Goal: Check status: Check status

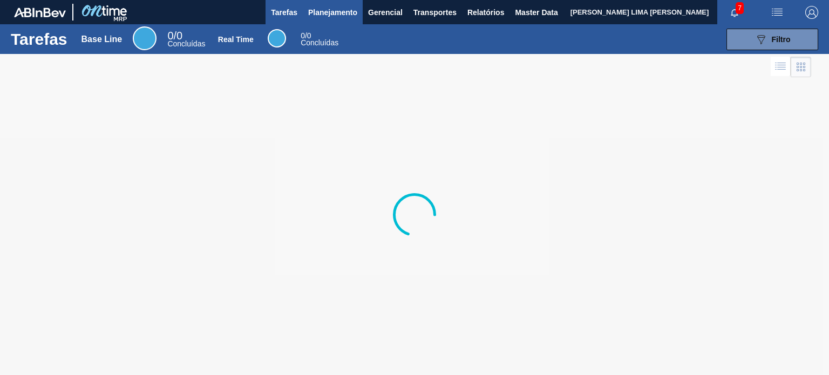
click at [318, 17] on span "Planejamento" at bounding box center [332, 12] width 49 height 13
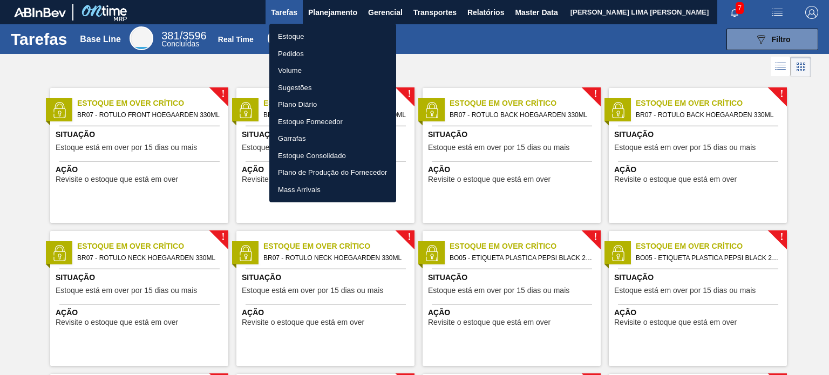
click at [315, 35] on li "Estoque" at bounding box center [332, 36] width 127 height 17
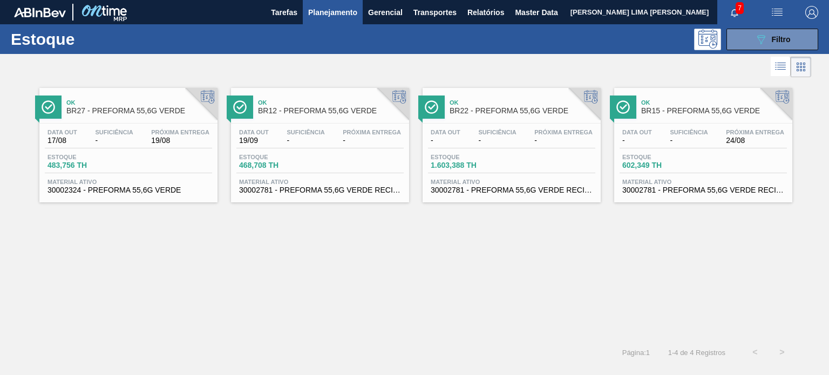
click at [809, 9] on img "button" at bounding box center [811, 12] width 13 height 13
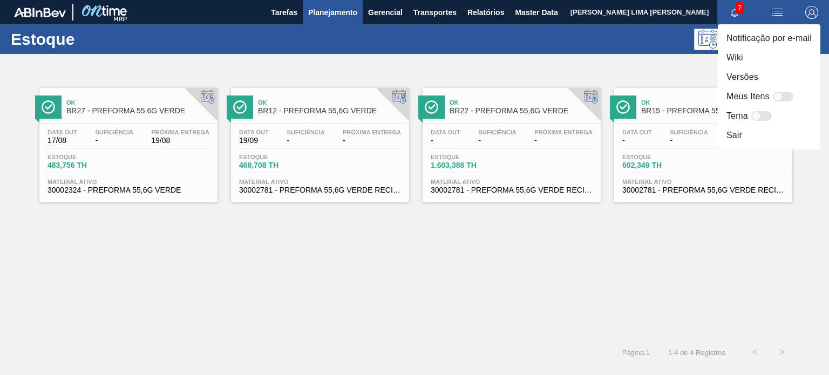
click at [777, 102] on div "Meus Itens" at bounding box center [762, 96] width 70 height 13
click at [782, 94] on div at bounding box center [783, 97] width 21 height 10
checkbox input "false"
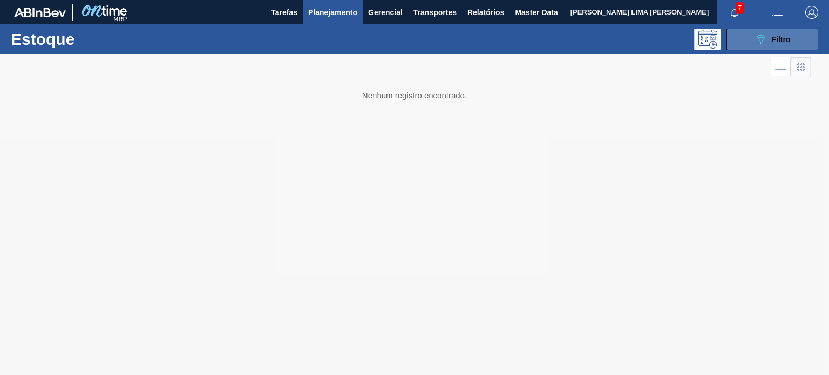
click at [770, 37] on div "089F7B8B-B2A5-4AFE-B5C0-19BA573D28AC Filtro" at bounding box center [773, 39] width 36 height 13
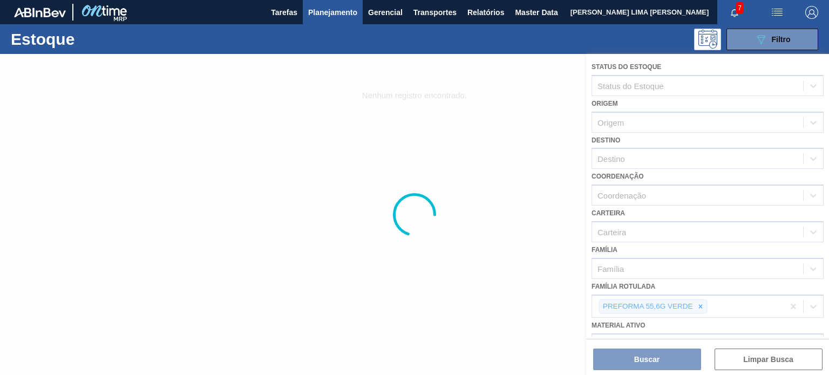
click at [694, 307] on div at bounding box center [414, 214] width 829 height 321
click at [700, 306] on div at bounding box center [414, 214] width 829 height 321
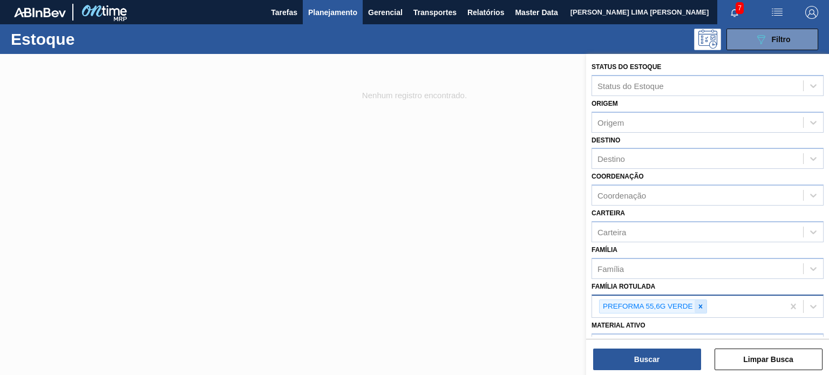
click at [698, 304] on icon at bounding box center [701, 307] width 8 height 8
type Rotulada "gca 1l"
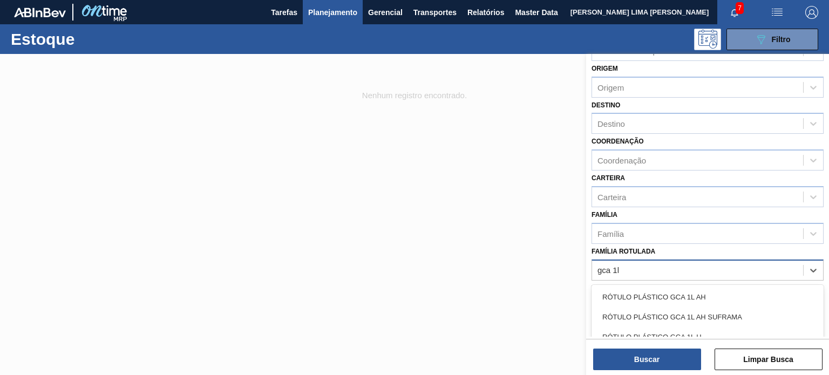
scroll to position [54, 0]
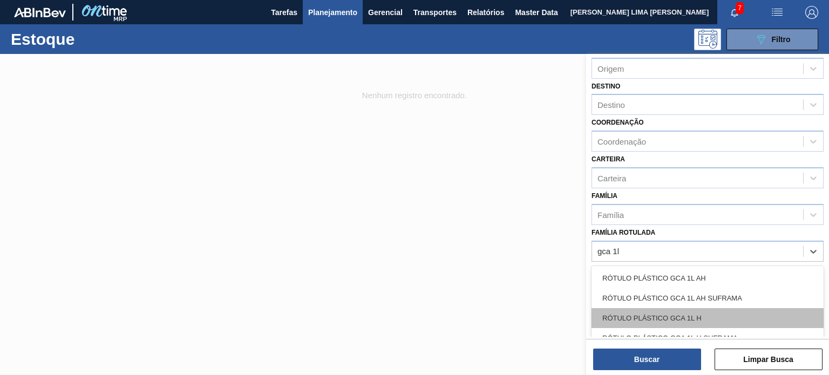
click at [698, 310] on div "RÓTULO PLÁSTICO GCA 1L H" at bounding box center [708, 318] width 232 height 20
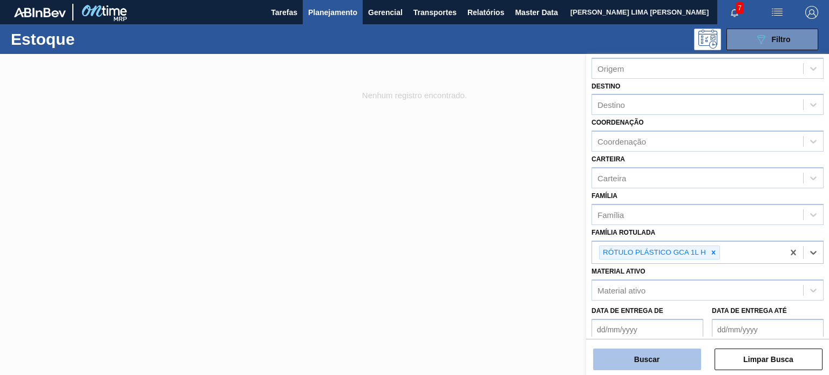
click at [661, 363] on button "Buscar" at bounding box center [647, 360] width 108 height 22
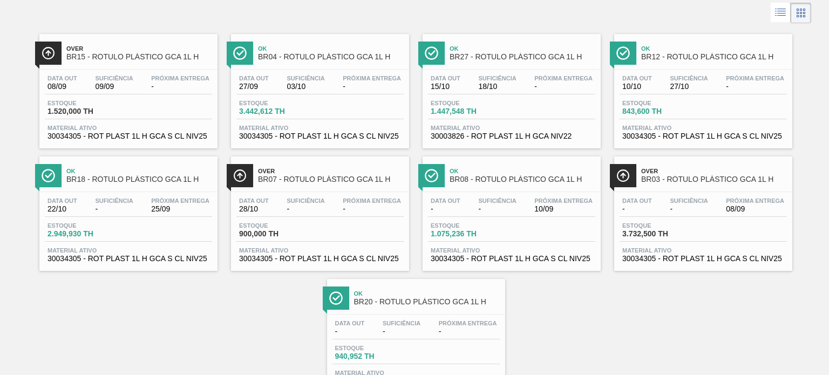
scroll to position [98, 0]
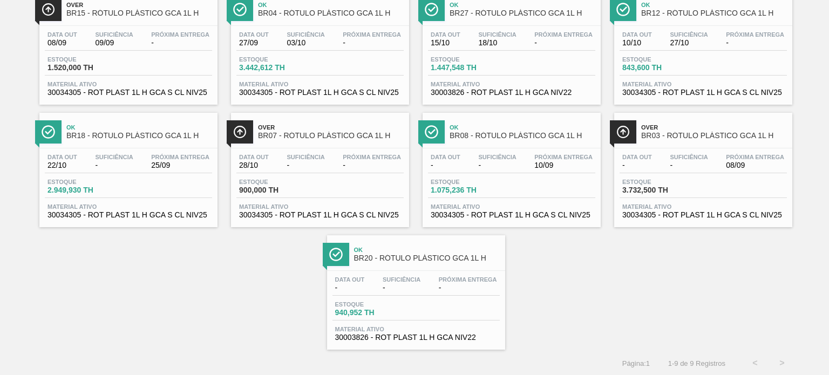
drag, startPoint x: 171, startPoint y: 171, endPoint x: 134, endPoint y: 249, distance: 86.5
click at [136, 284] on div "Over BR15 - RÓTULO PLÁSTICO GCA 1L H Data out 08/09 Suficiência 09/09 Próxima E…" at bounding box center [414, 166] width 829 height 368
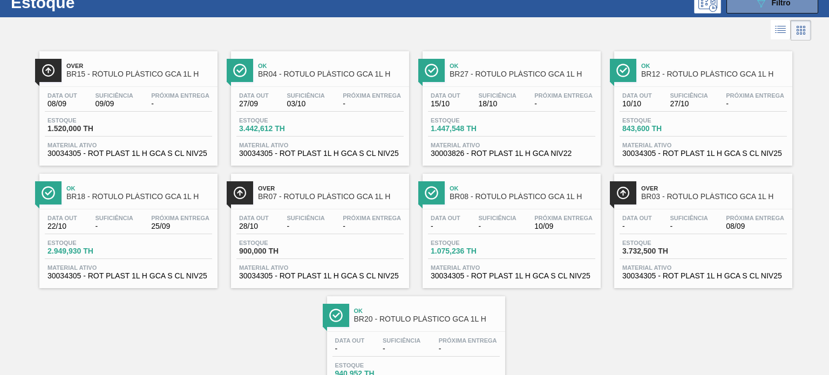
scroll to position [0, 0]
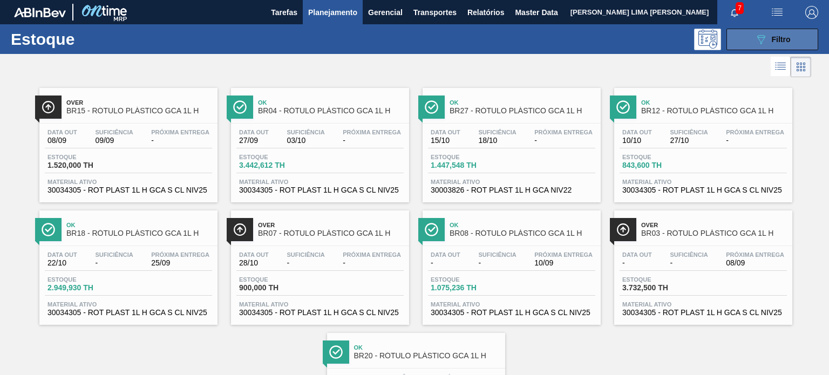
click at [802, 35] on button "089F7B8B-B2A5-4AFE-B5C0-19BA573D28AC Filtro" at bounding box center [773, 40] width 92 height 22
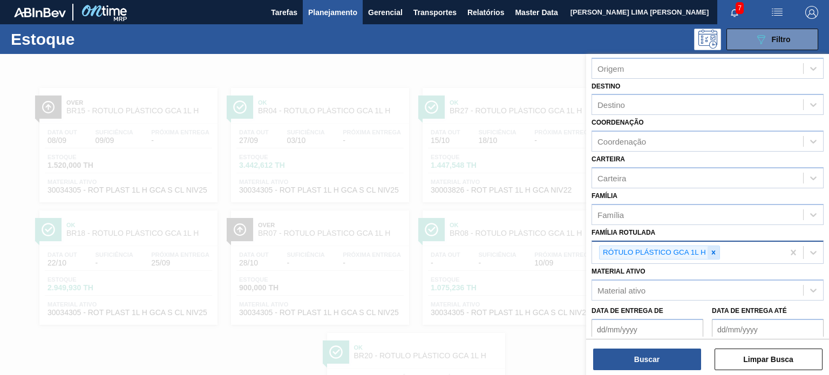
click at [712, 249] on icon at bounding box center [714, 253] width 8 height 8
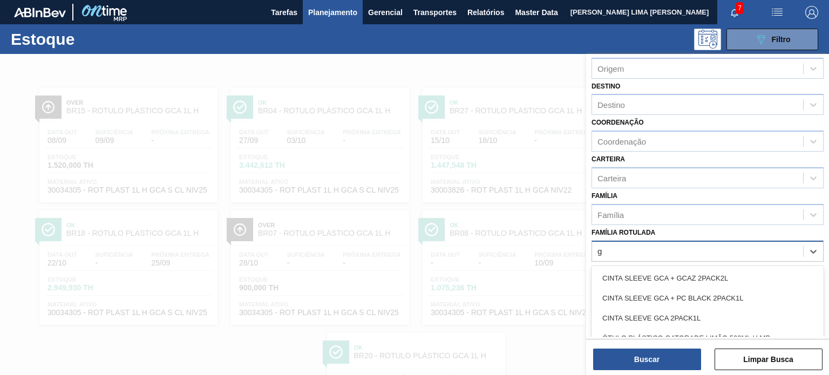
scroll to position [55, 0]
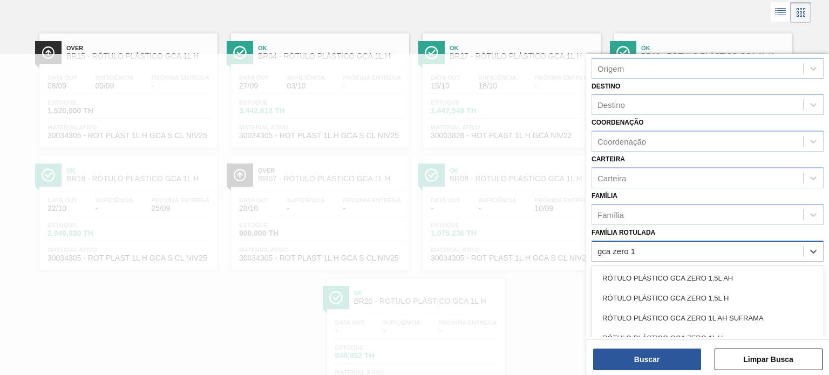
type Rotulada "gca zero 1l"
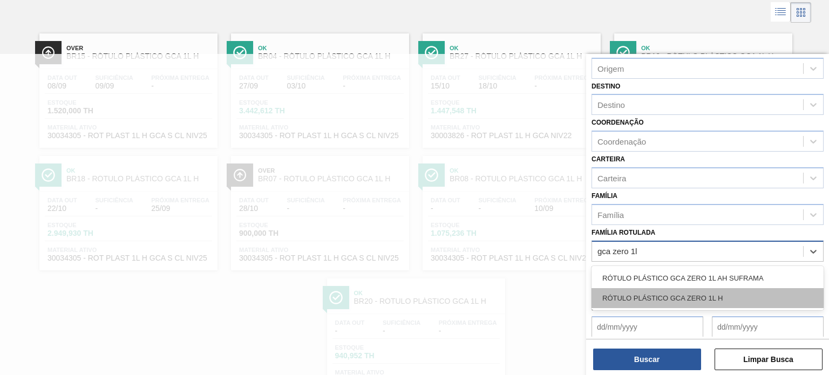
click at [644, 290] on div "RÓTULO PLÁSTICO GCA ZERO 1L H" at bounding box center [708, 298] width 232 height 20
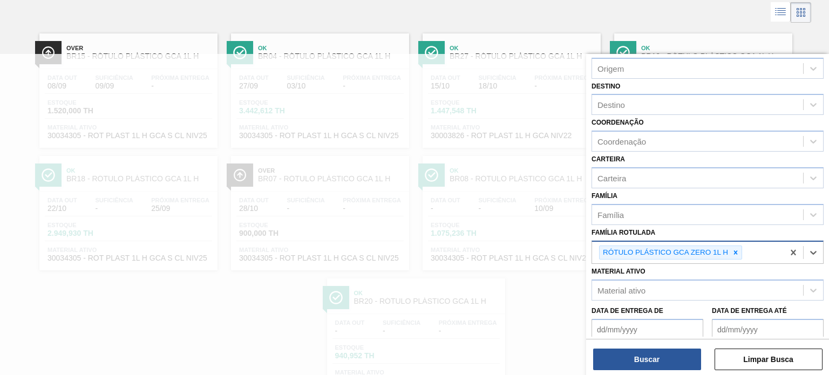
click at [654, 347] on div "Buscar Limpar Busca" at bounding box center [707, 354] width 243 height 30
click at [655, 351] on button "Buscar" at bounding box center [647, 360] width 108 height 22
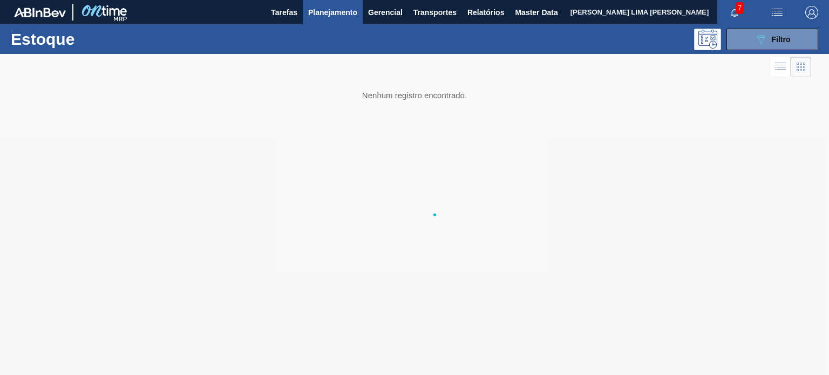
scroll to position [0, 0]
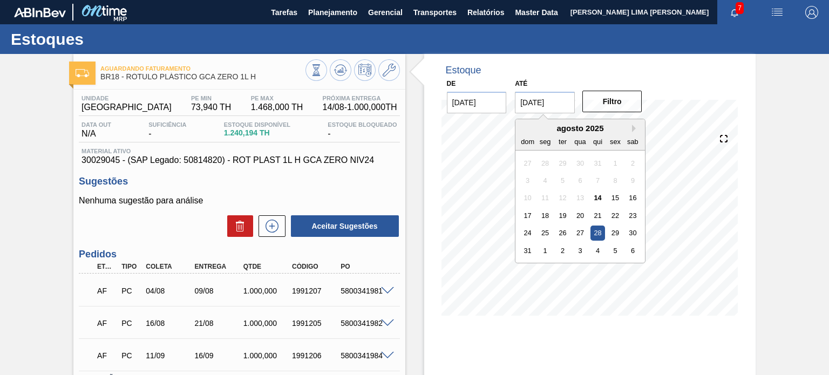
click at [538, 104] on input "28/08/2025" at bounding box center [545, 103] width 60 height 22
click at [624, 128] on div "agosto 2025" at bounding box center [581, 128] width 130 height 9
click at [627, 130] on div "agosto 2025" at bounding box center [581, 128] width 130 height 9
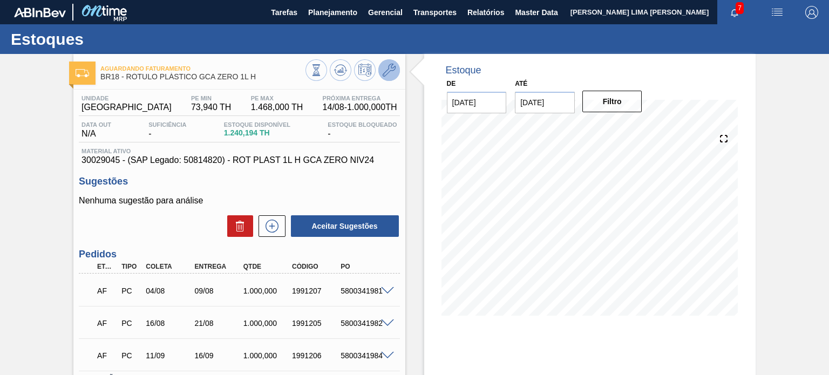
click at [391, 76] on icon at bounding box center [389, 70] width 13 height 13
click at [547, 109] on input "28/08/2025" at bounding box center [545, 103] width 60 height 22
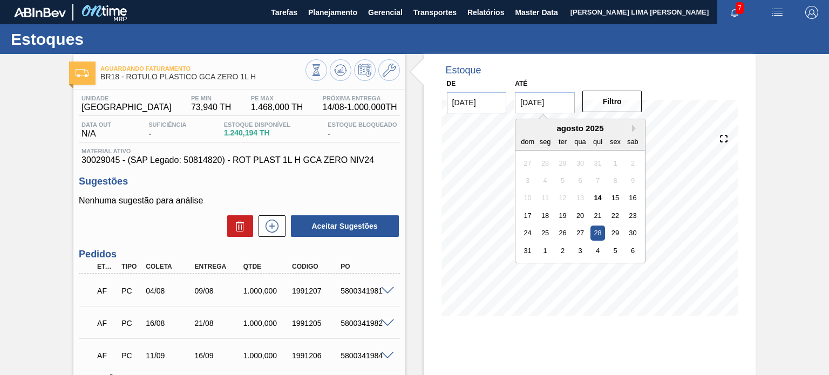
click at [629, 127] on div "agosto 2025" at bounding box center [581, 128] width 130 height 9
click at [632, 128] on button "Next Month" at bounding box center [636, 129] width 8 height 8
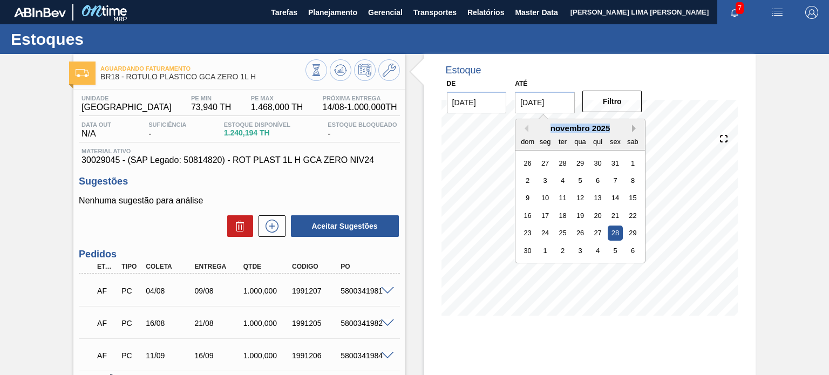
click at [632, 128] on button "Next Month" at bounding box center [636, 129] width 8 height 8
click at [630, 234] on div "3" at bounding box center [633, 233] width 15 height 15
type input "03/01/2026"
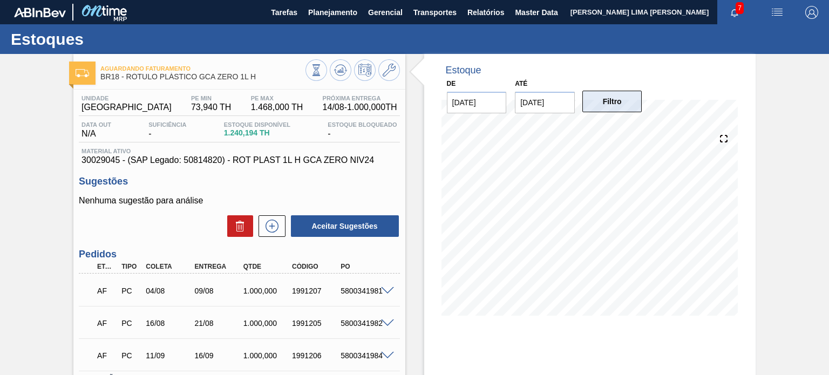
click at [615, 104] on button "Filtro" at bounding box center [613, 102] width 60 height 22
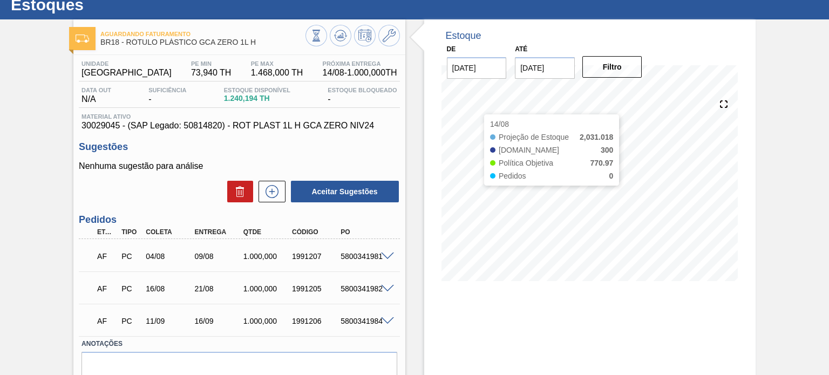
scroll to position [54, 0]
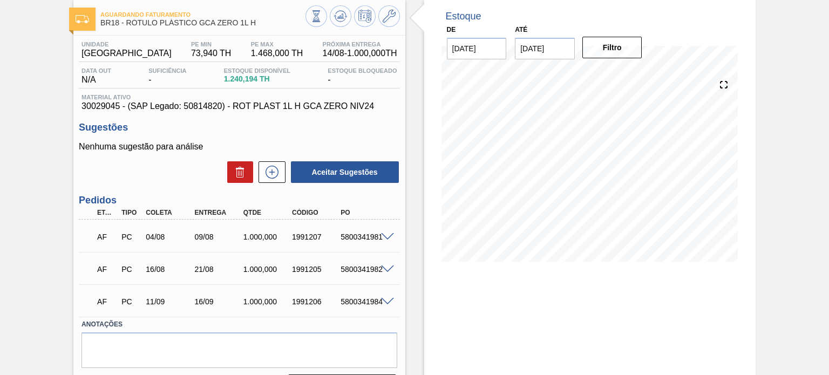
click at [391, 237] on span at bounding box center [387, 237] width 13 height 8
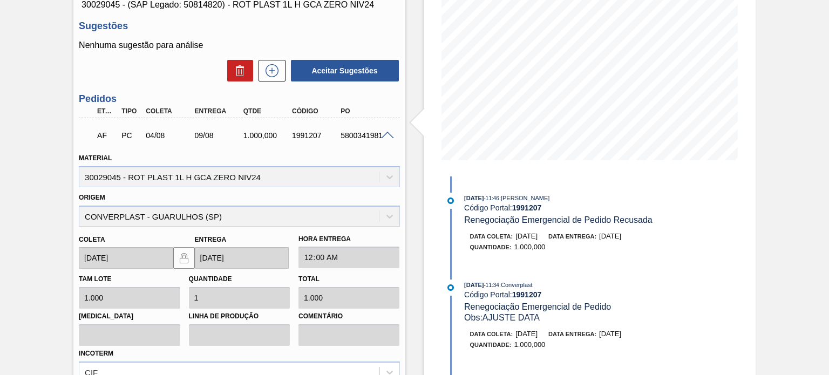
scroll to position [162, 0]
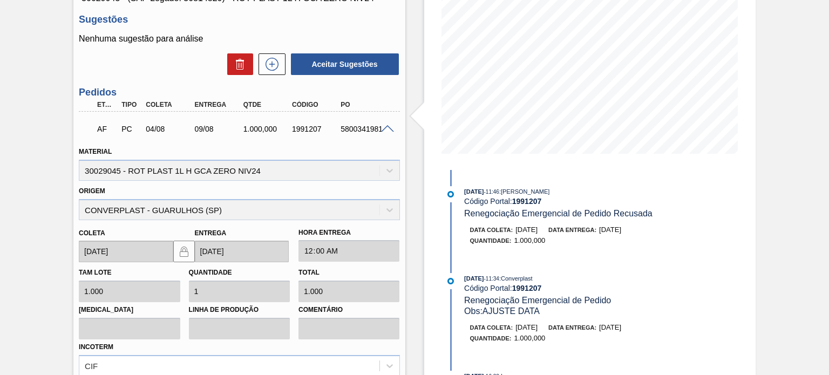
drag, startPoint x: 621, startPoint y: 228, endPoint x: 646, endPoint y: 228, distance: 24.8
click at [621, 228] on span "28/08/2025" at bounding box center [610, 230] width 22 height 8
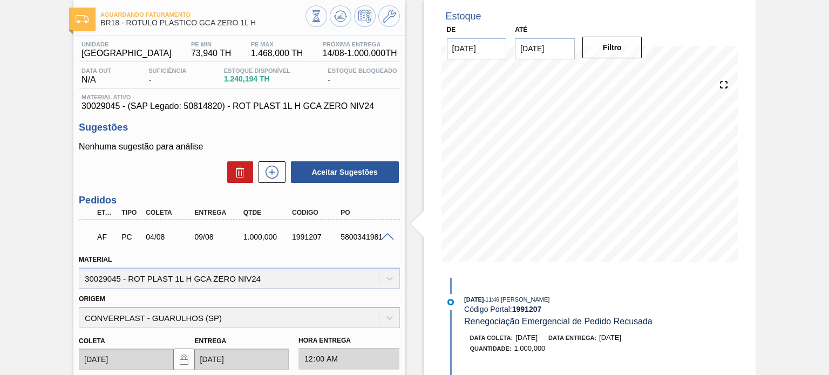
scroll to position [0, 0]
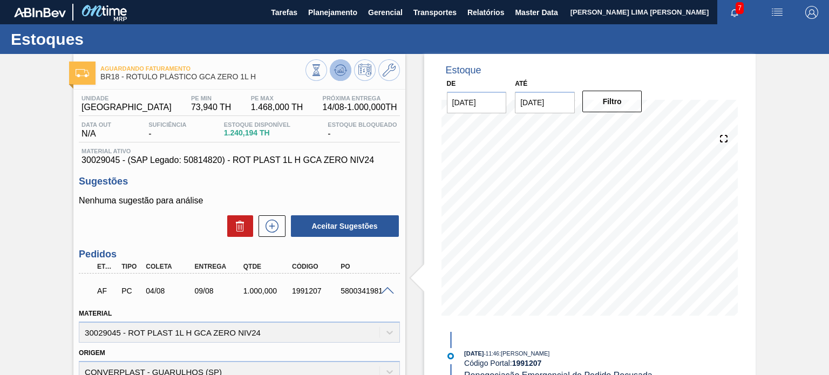
click at [340, 71] on icon at bounding box center [340, 71] width 1 height 3
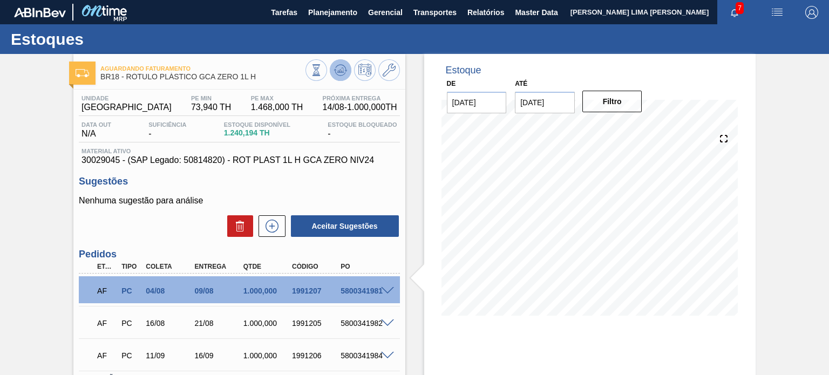
click at [322, 71] on icon at bounding box center [316, 70] width 12 height 12
click at [322, 68] on icon at bounding box center [316, 70] width 12 height 12
